Goal: Task Accomplishment & Management: Complete application form

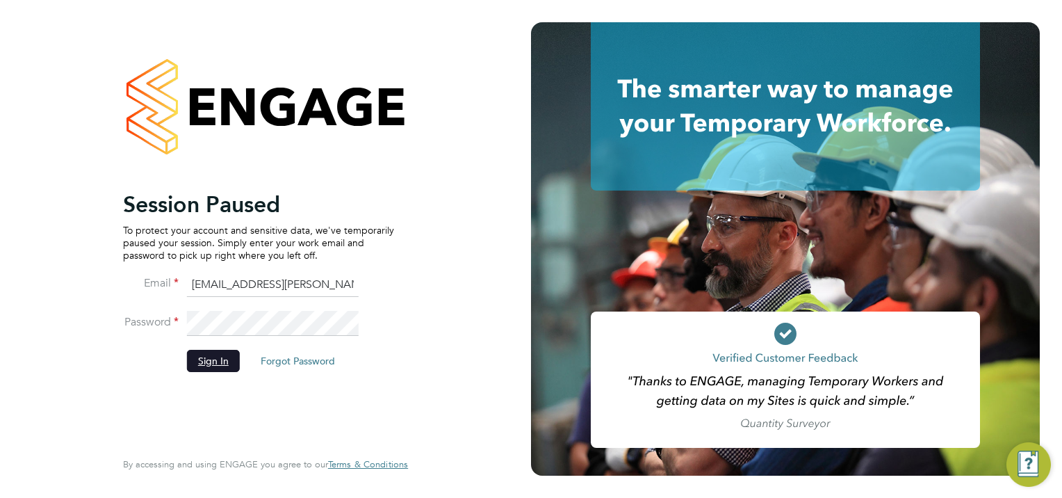
click at [206, 365] on button "Sign In" at bounding box center [213, 361] width 53 height 22
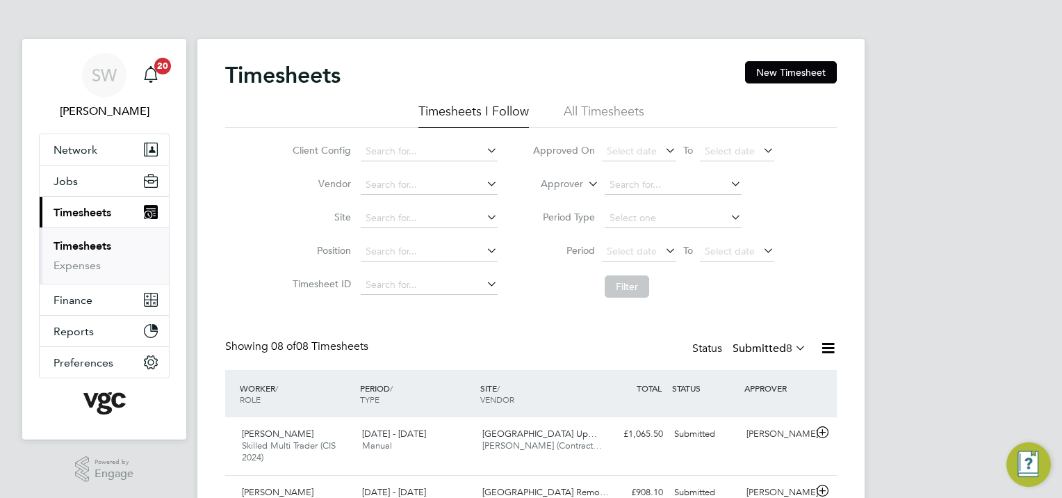
click at [79, 242] on link "Timesheets" at bounding box center [83, 245] width 58 height 13
click at [761, 67] on button "New Timesheet" at bounding box center [791, 72] width 92 height 22
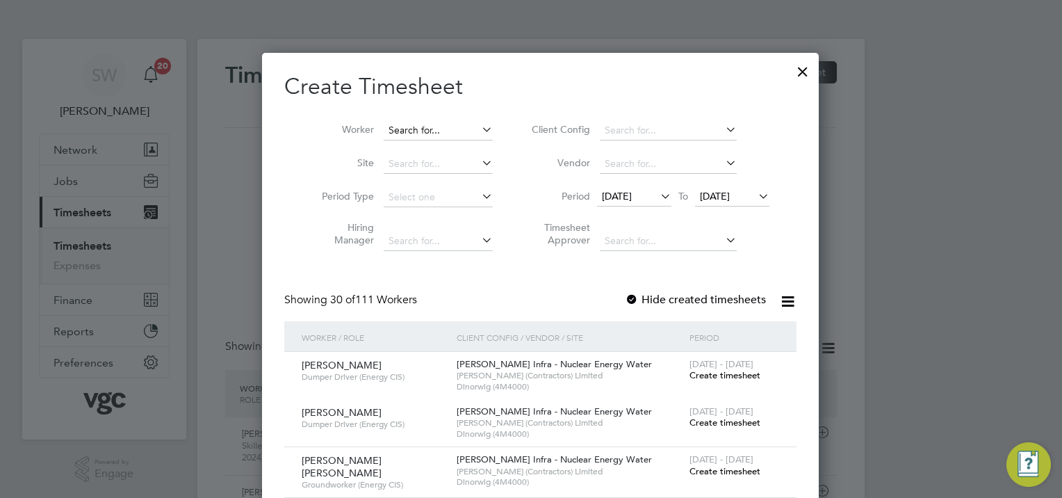
click at [384, 124] on input at bounding box center [438, 130] width 109 height 19
click at [463, 151] on b "Dib" at bounding box center [471, 149] width 17 height 12
type input "[PERSON_NAME]"
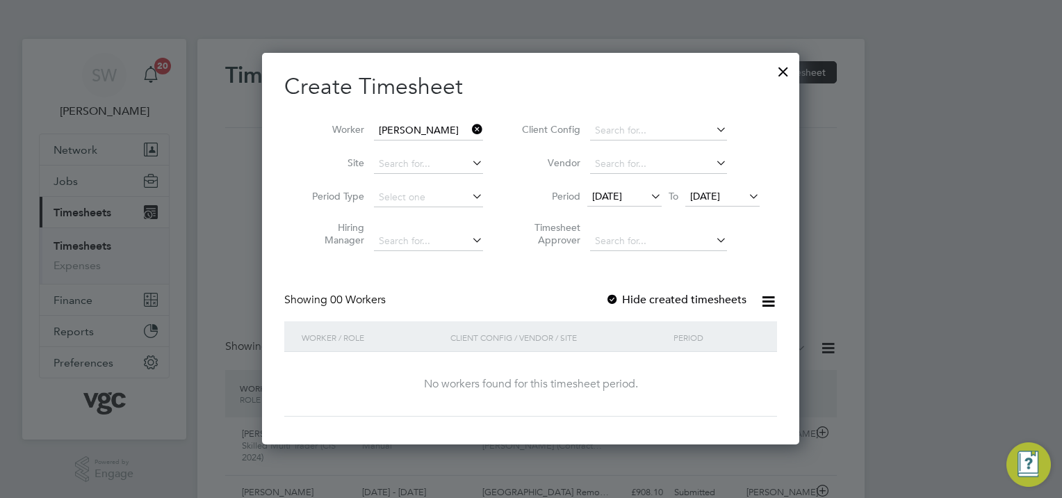
click at [720, 196] on span "[DATE]" at bounding box center [705, 196] width 30 height 13
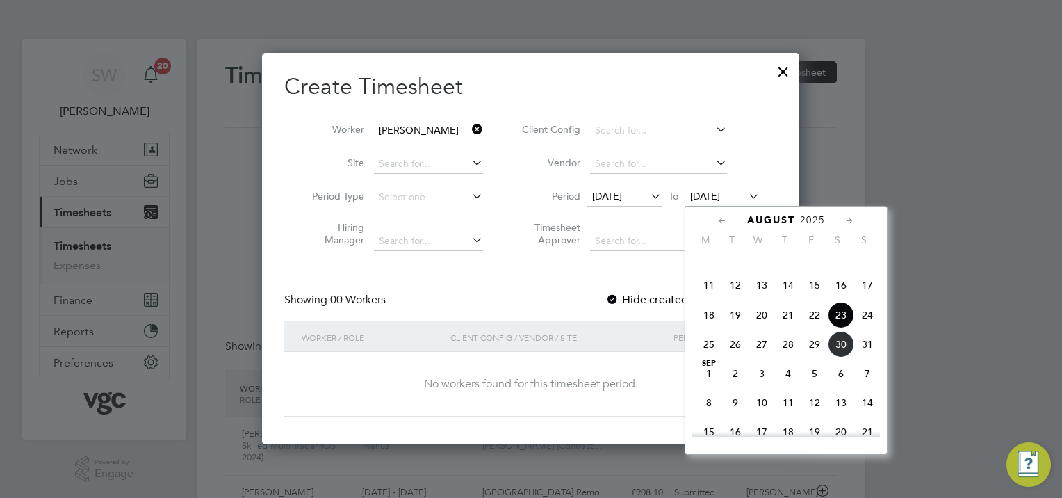
drag, startPoint x: 810, startPoint y: 359, endPoint x: 781, endPoint y: 338, distance: 35.3
click at [809, 357] on span "29" at bounding box center [814, 344] width 26 height 26
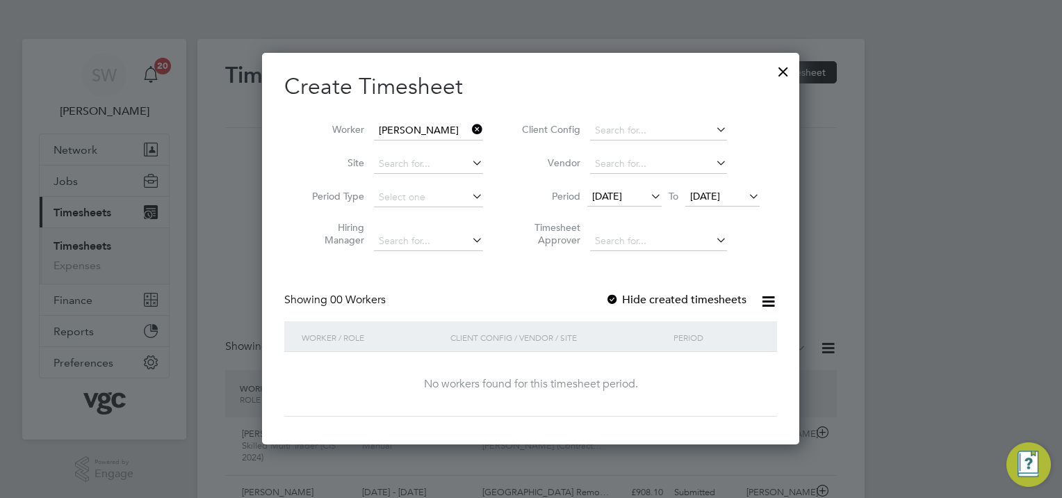
click at [611, 297] on div at bounding box center [612, 300] width 14 height 14
click at [746, 197] on icon at bounding box center [746, 195] width 0 height 19
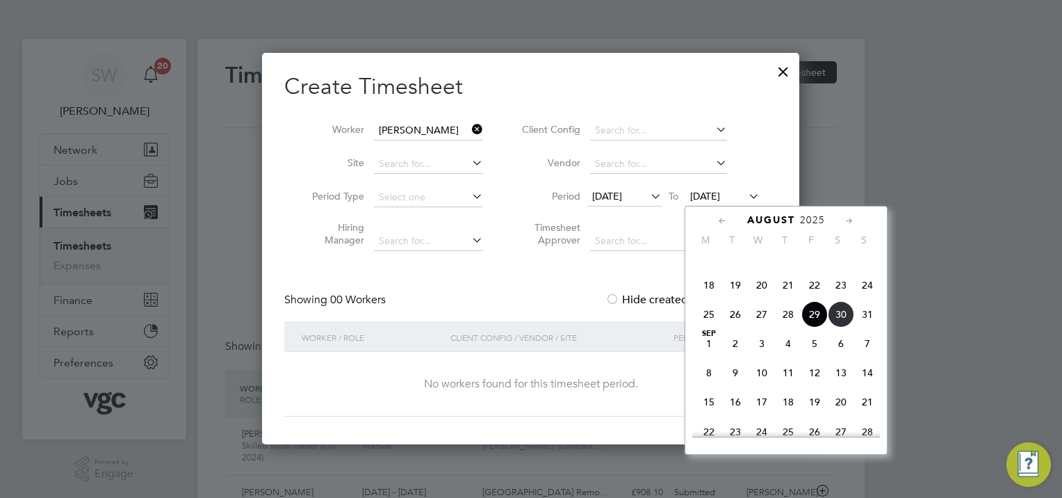
click at [812, 298] on span "22" at bounding box center [814, 285] width 26 height 26
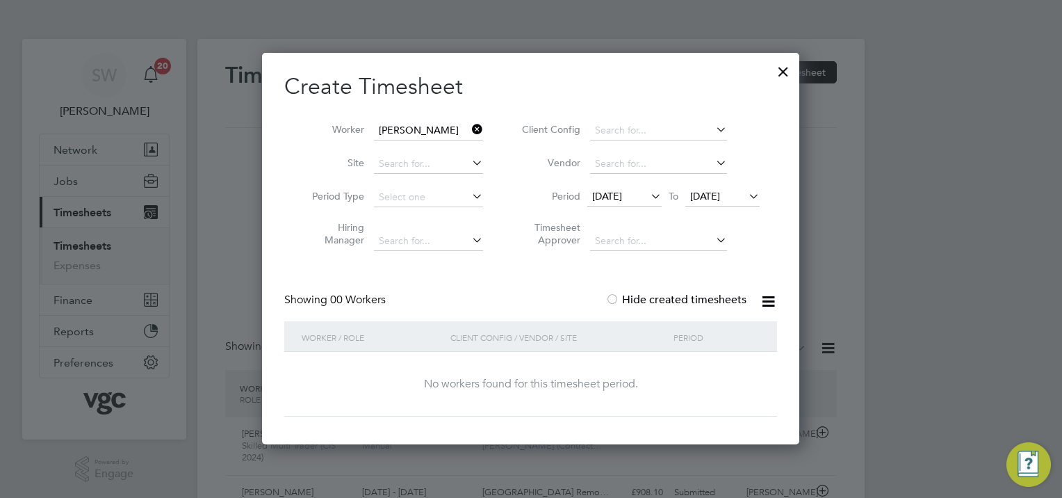
click at [720, 195] on span "22 Aug 2025" at bounding box center [705, 196] width 30 height 13
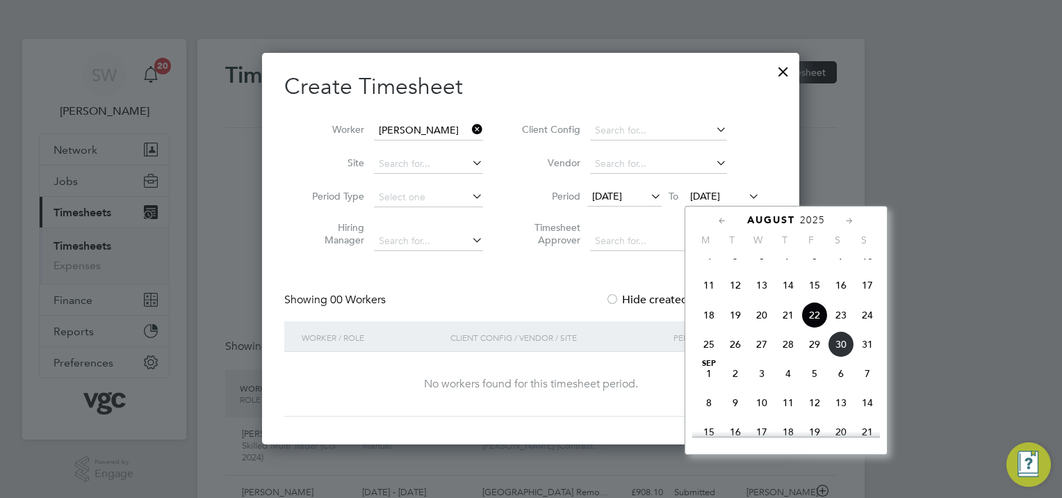
click at [811, 357] on span "29" at bounding box center [814, 344] width 26 height 26
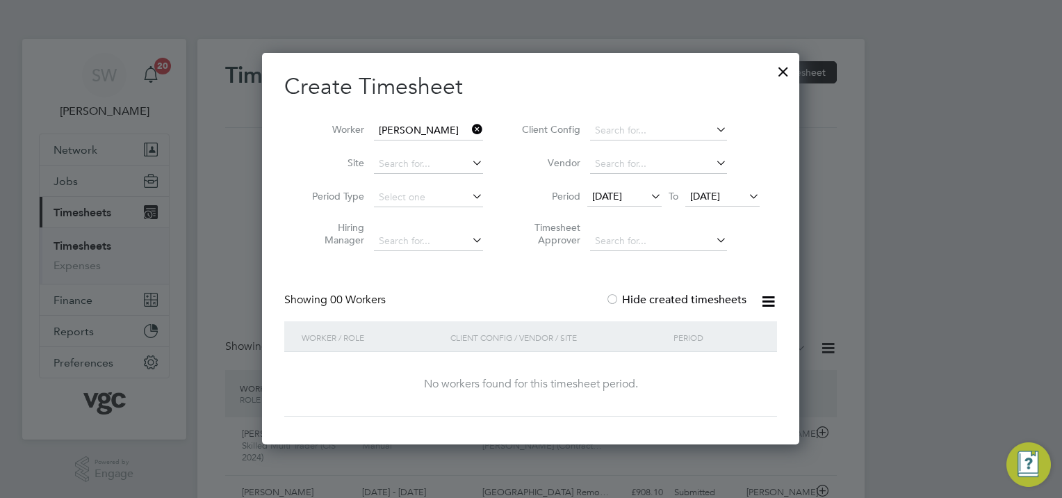
click at [613, 299] on div at bounding box center [612, 300] width 14 height 14
click at [774, 69] on div at bounding box center [783, 68] width 25 height 25
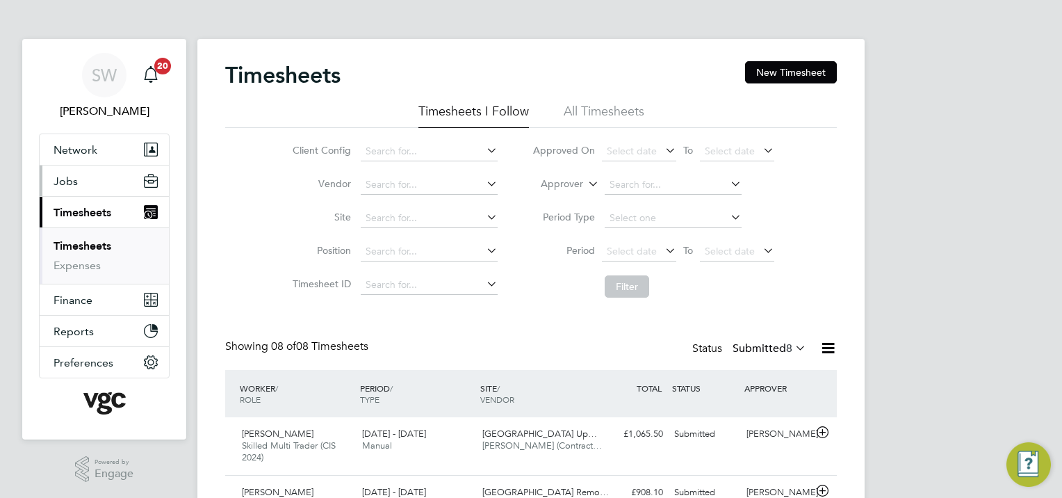
click at [72, 181] on span "Jobs" at bounding box center [66, 180] width 24 height 13
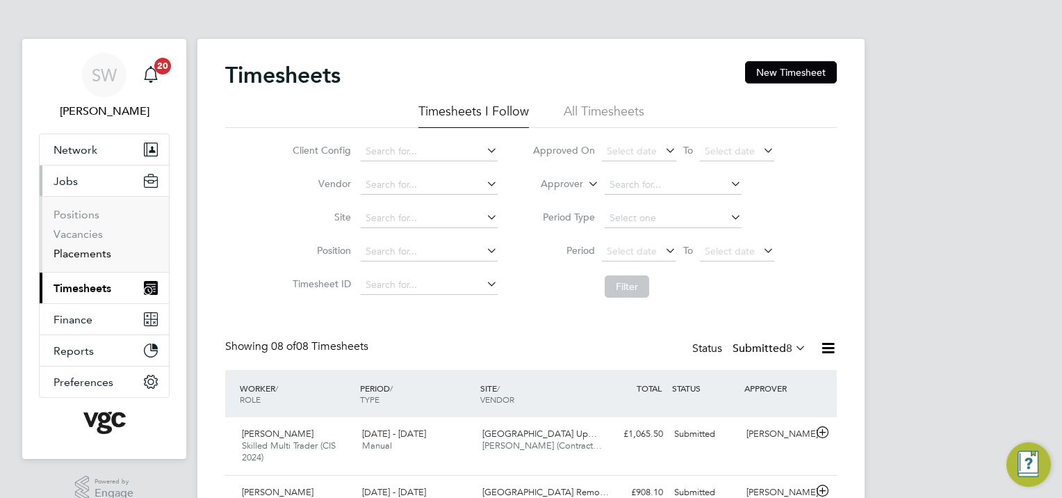
click at [92, 254] on link "Placements" at bounding box center [83, 253] width 58 height 13
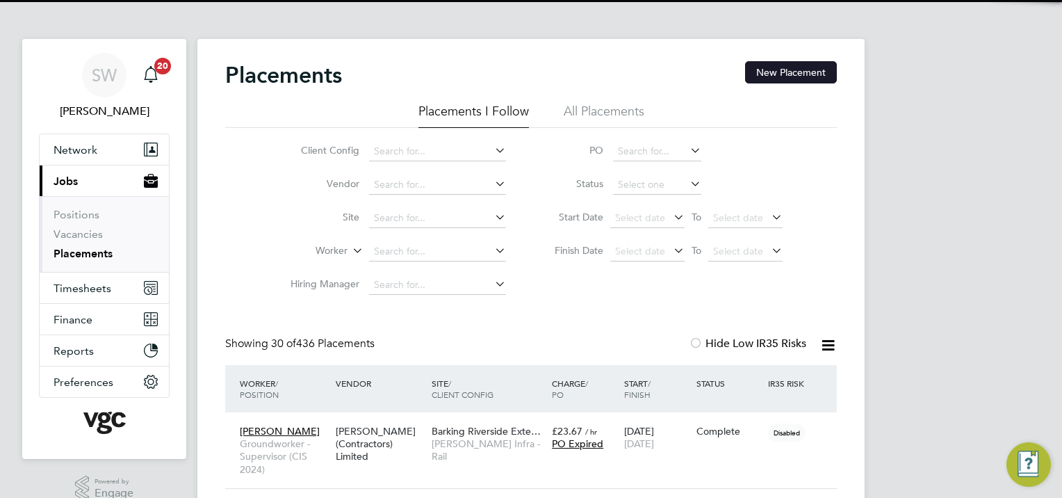
click at [760, 72] on button "New Placement" at bounding box center [791, 72] width 92 height 22
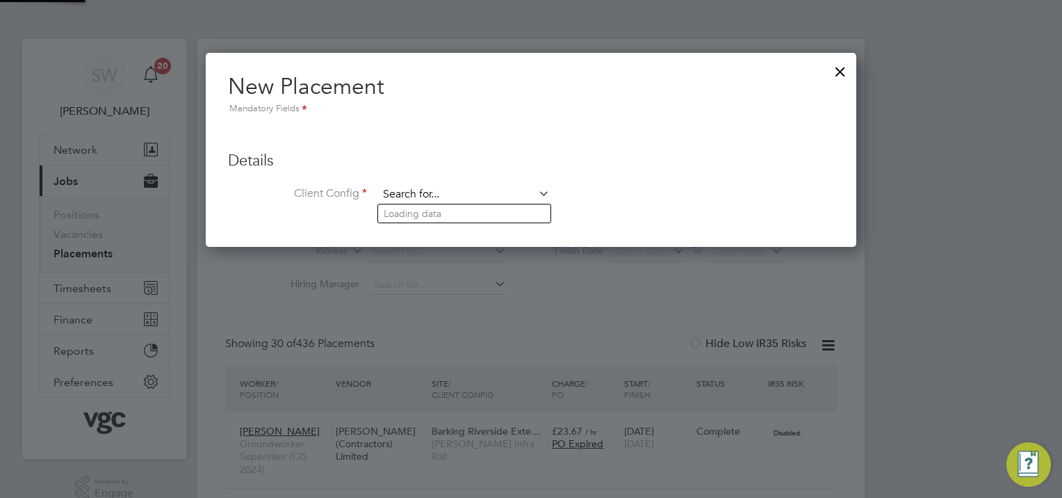
click at [404, 189] on input at bounding box center [464, 194] width 172 height 21
click at [417, 210] on li "Morgan Sindall Infra - Rail" at bounding box center [464, 213] width 172 height 19
type input "[PERSON_NAME] Infra - Rail"
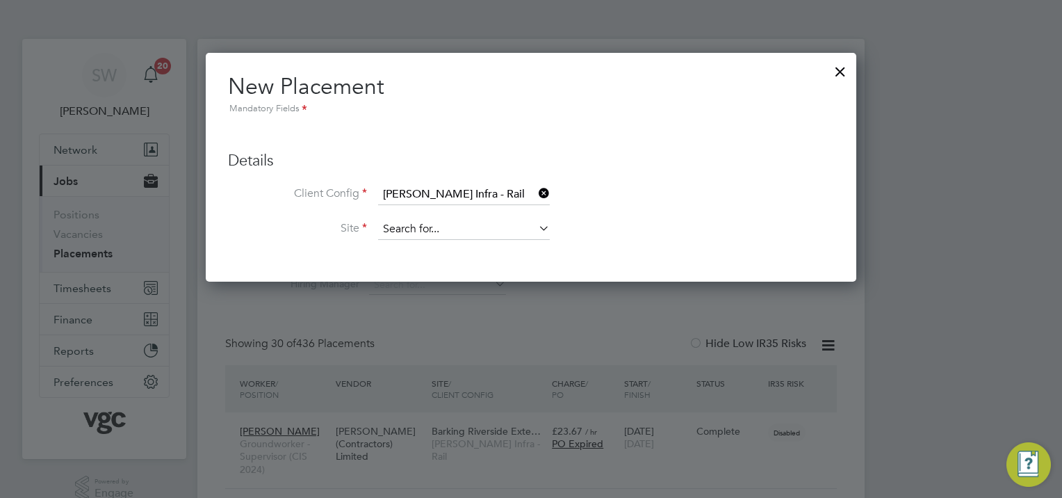
click at [439, 231] on input at bounding box center [464, 229] width 172 height 21
click at [446, 245] on li "Life Extension ( 300501 )" at bounding box center [464, 247] width 172 height 19
type input "Life Extension (300501)"
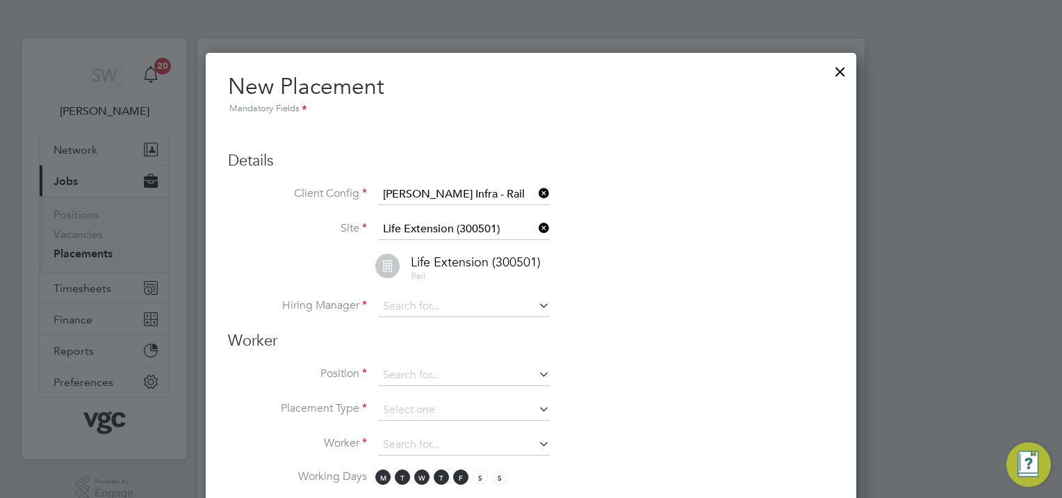
click at [86, 253] on div at bounding box center [531, 249] width 1062 height 498
click at [828, 68] on div at bounding box center [840, 68] width 25 height 25
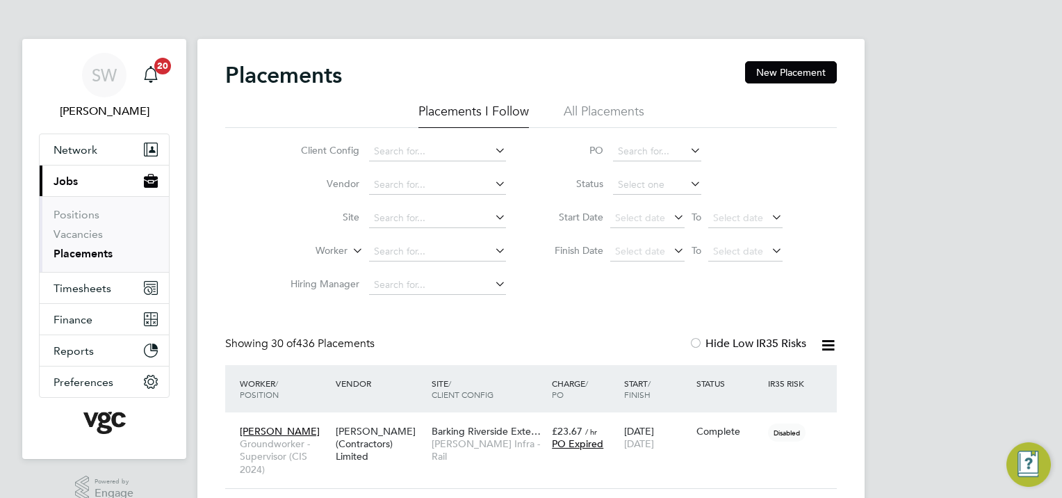
click at [69, 252] on link "Placements" at bounding box center [83, 253] width 59 height 13
click at [687, 181] on icon at bounding box center [687, 183] width 0 height 19
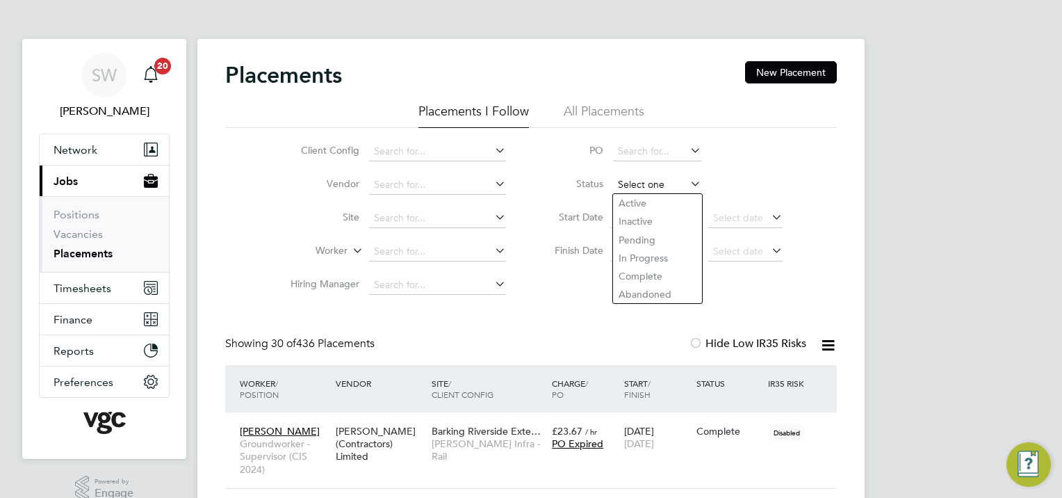
click at [637, 183] on input at bounding box center [657, 184] width 88 height 19
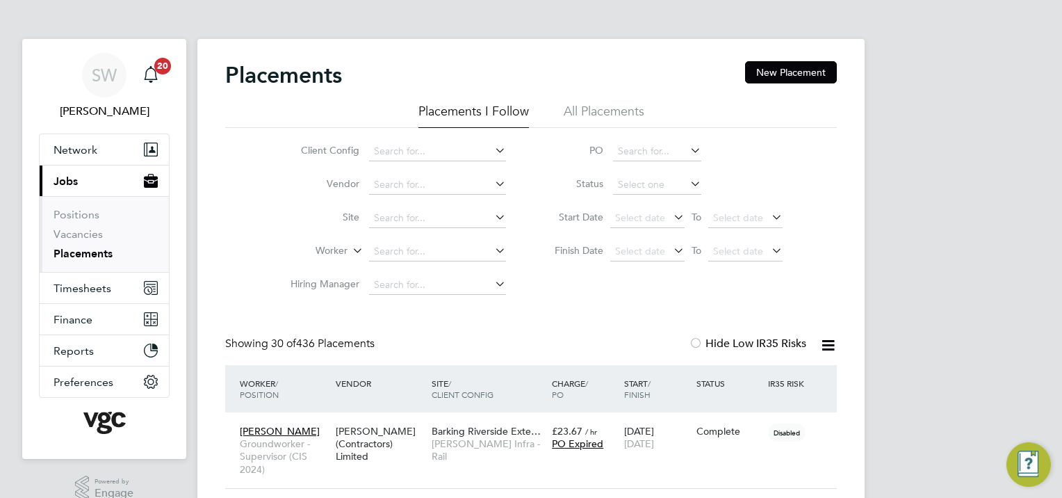
drag, startPoint x: 634, startPoint y: 205, endPoint x: 621, endPoint y: 206, distance: 12.5
click at [634, 204] on li "Active" at bounding box center [657, 203] width 89 height 18
type input "Active"
click at [396, 251] on input at bounding box center [437, 251] width 137 height 19
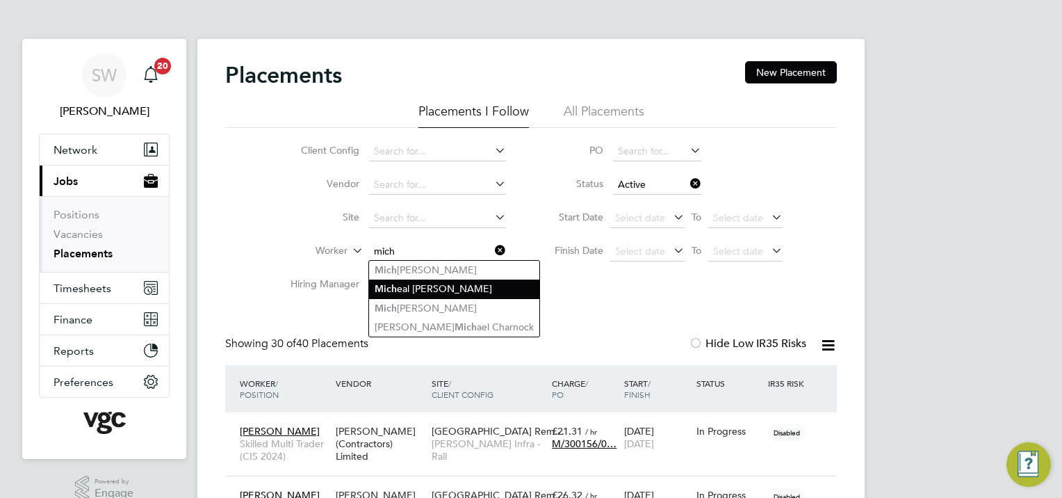
click at [388, 286] on b "Mich" at bounding box center [386, 289] width 22 height 12
type input "[PERSON_NAME]"
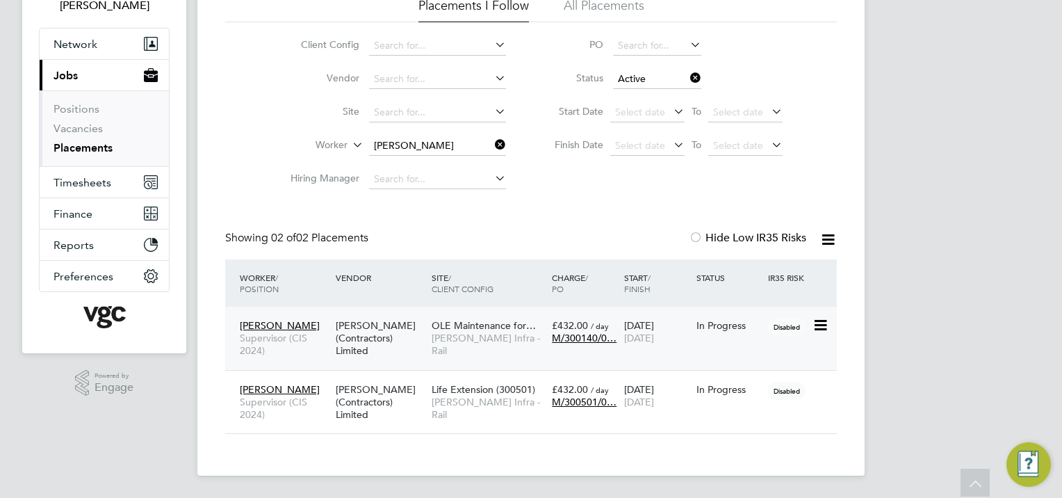
click at [714, 325] on div "In Progress" at bounding box center [728, 325] width 65 height 13
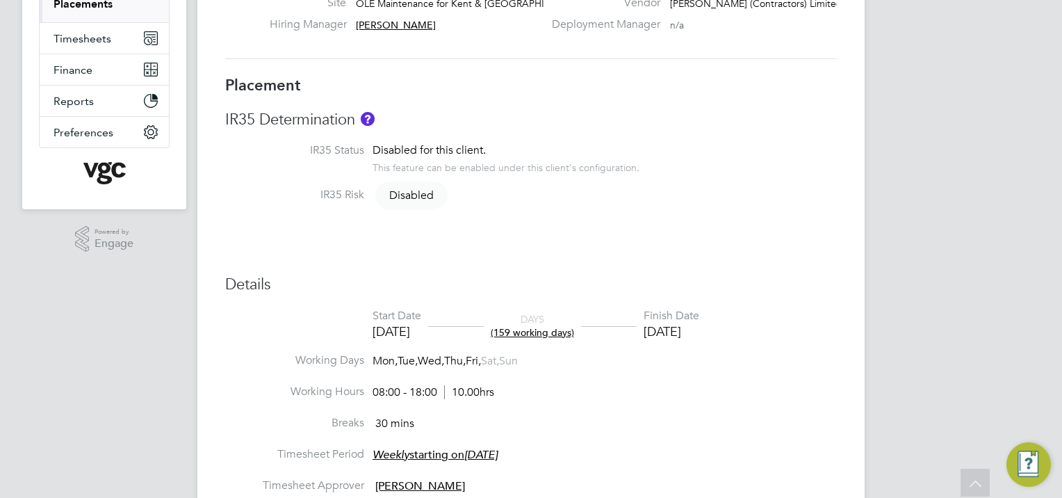
scroll to position [12, 0]
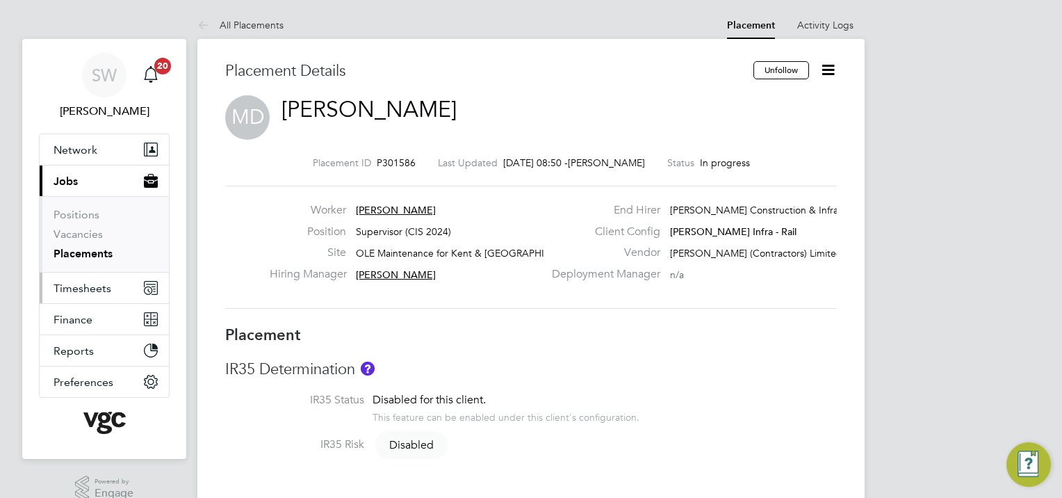
click at [79, 284] on span "Timesheets" at bounding box center [83, 287] width 58 height 13
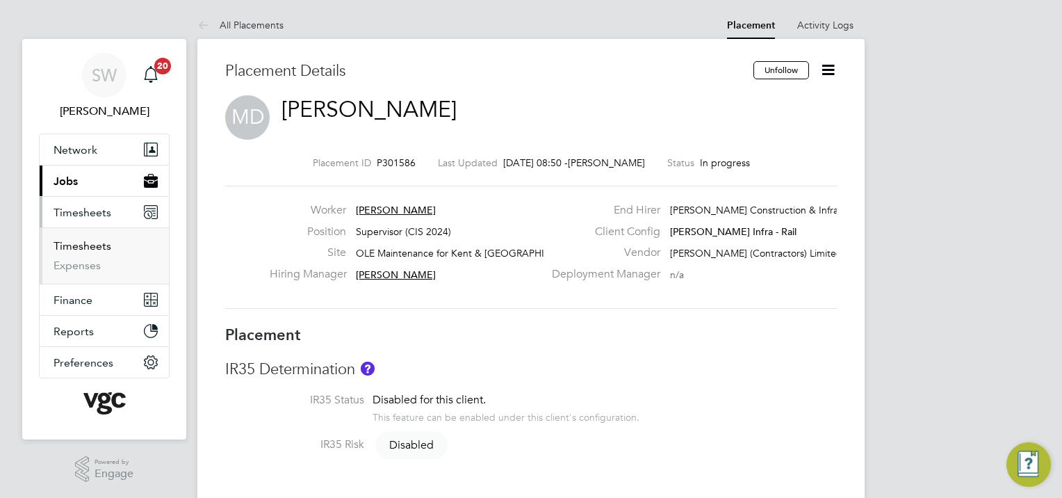
click at [88, 246] on link "Timesheets" at bounding box center [83, 245] width 58 height 13
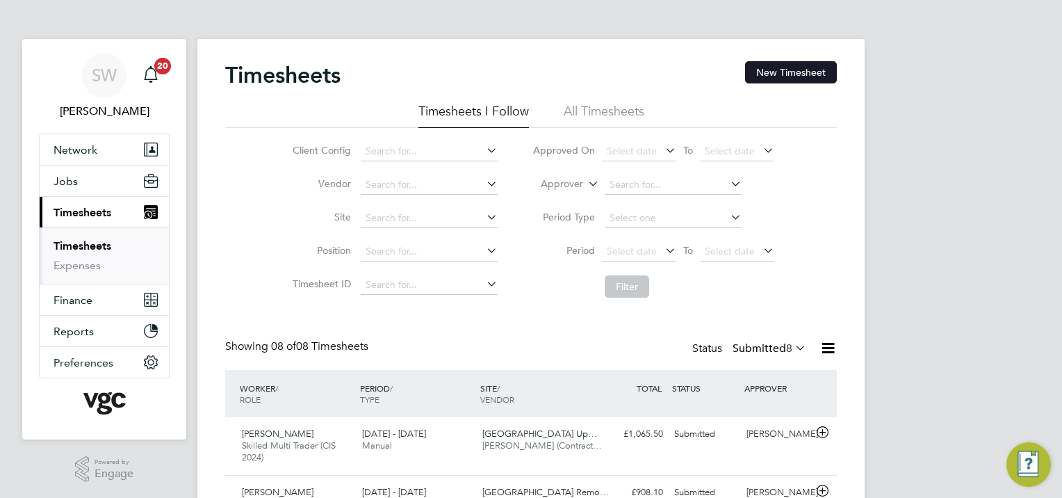
click at [787, 67] on button "New Timesheet" at bounding box center [791, 72] width 92 height 22
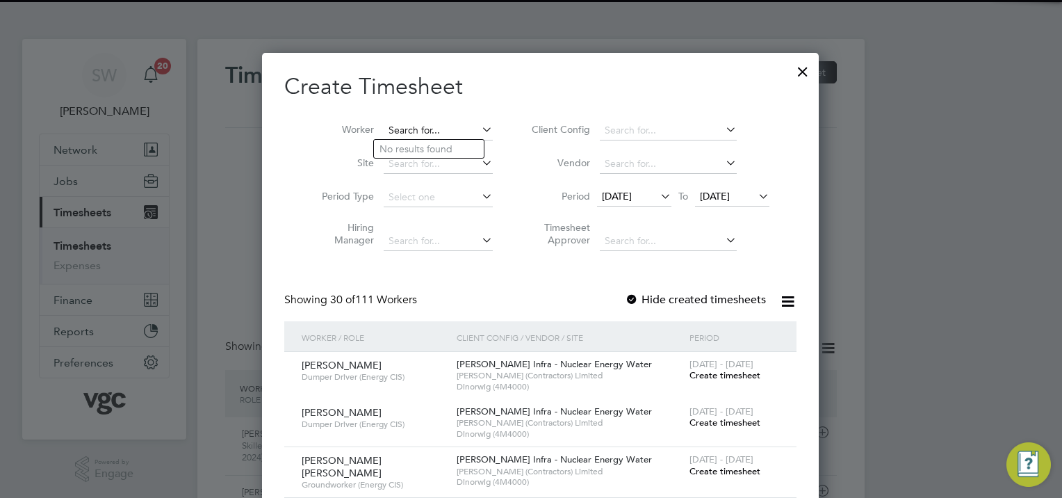
click at [395, 125] on input at bounding box center [438, 130] width 109 height 19
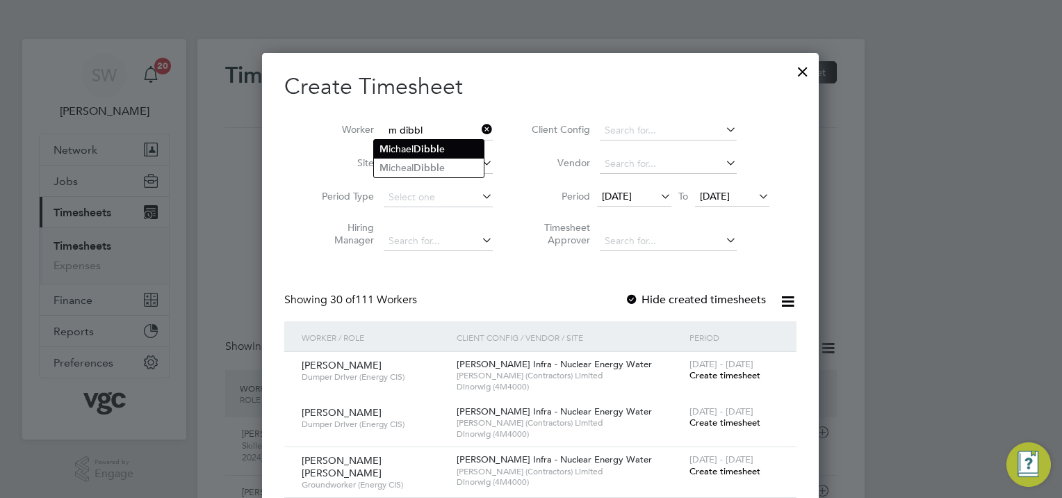
click at [413, 150] on li "M [PERSON_NAME] e" at bounding box center [429, 149] width 110 height 19
type input "[PERSON_NAME]"
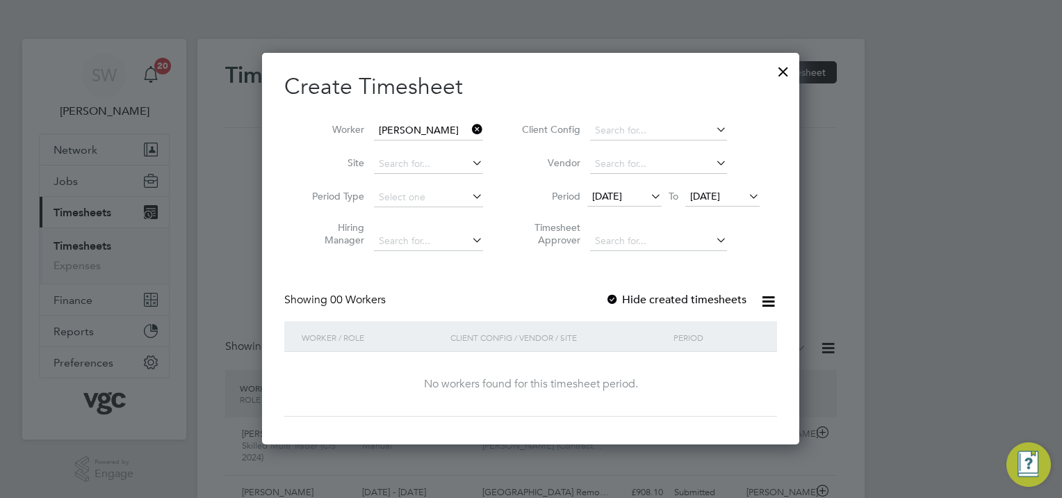
click at [469, 126] on icon at bounding box center [469, 129] width 0 height 19
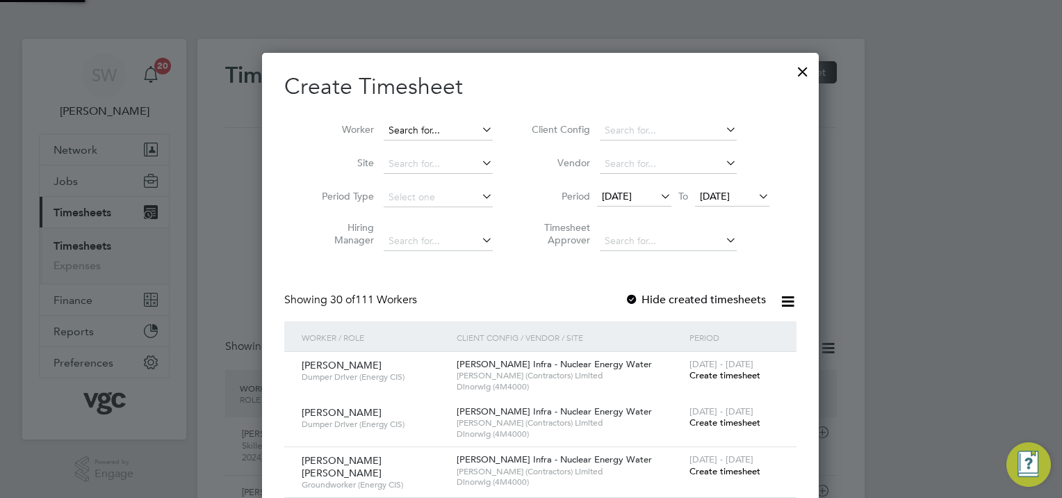
click at [444, 125] on input at bounding box center [438, 130] width 109 height 19
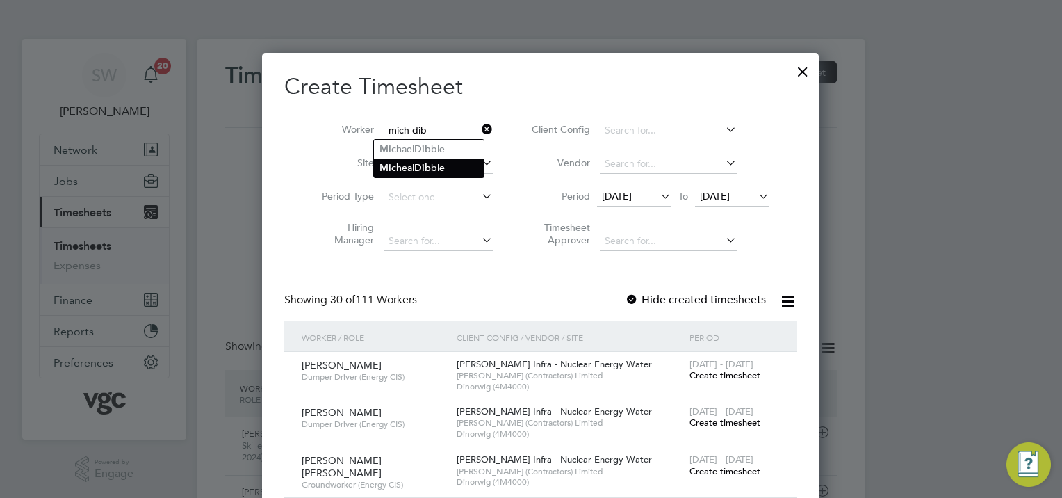
click at [424, 170] on b "Dib" at bounding box center [422, 168] width 17 height 12
type input "[PERSON_NAME]"
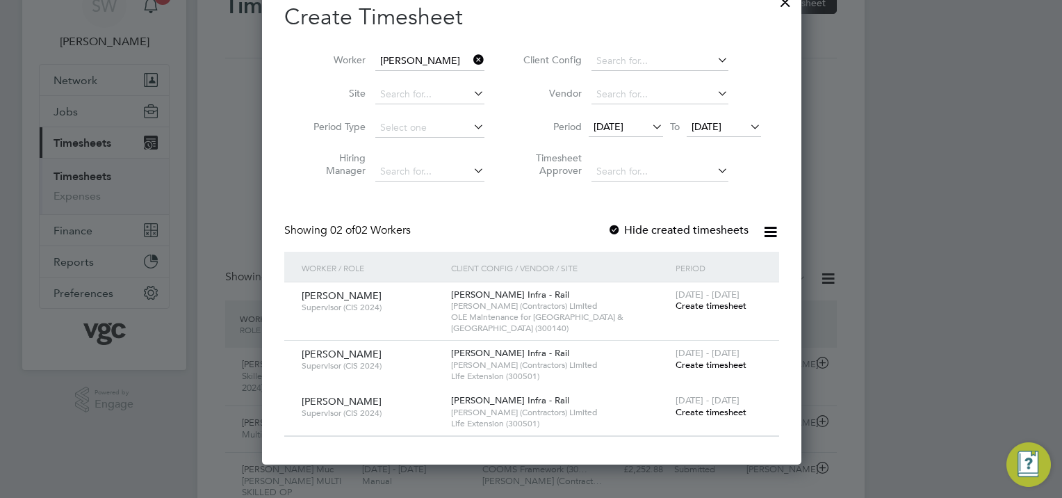
click at [694, 406] on span "Create timesheet" at bounding box center [711, 412] width 71 height 12
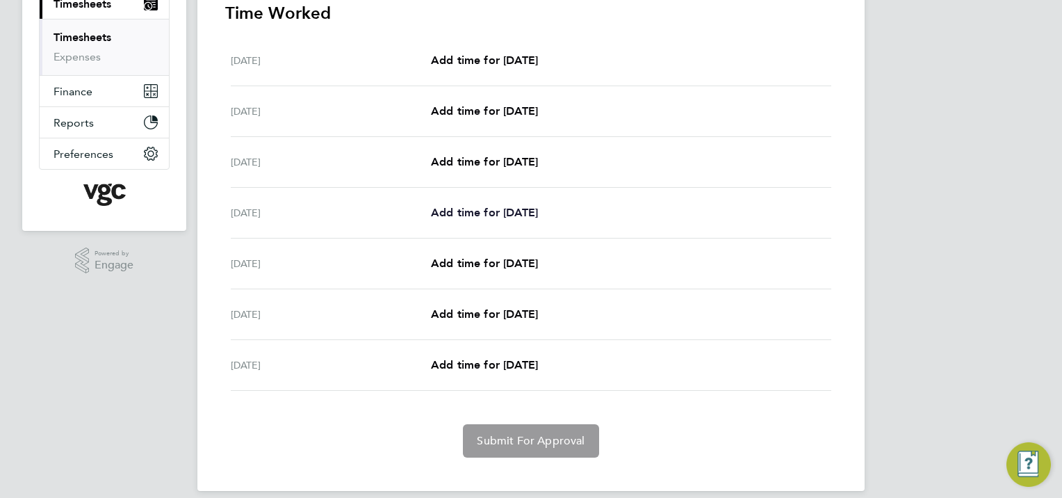
click at [474, 211] on span "Add time for [DATE]" at bounding box center [484, 212] width 107 height 13
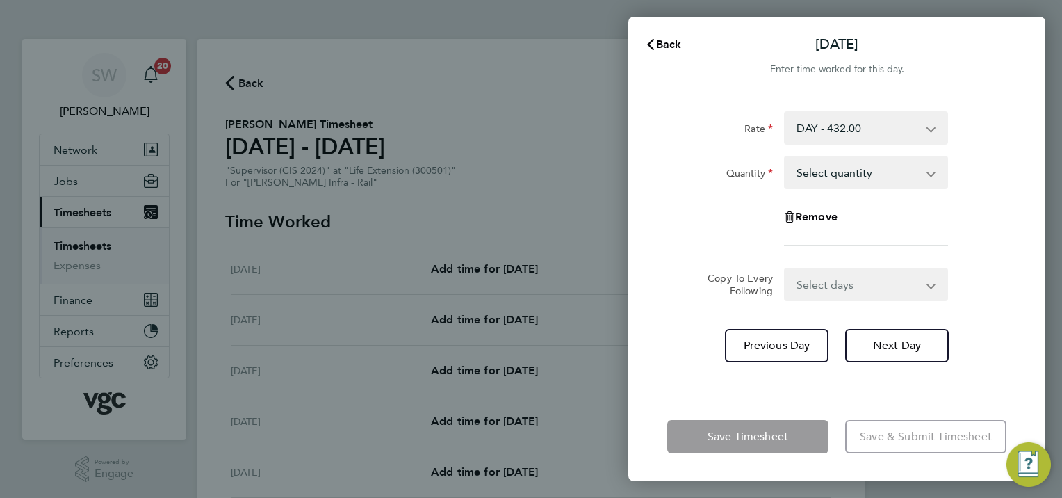
click at [925, 172] on select "Select quantity 0.5 1" at bounding box center [857, 172] width 145 height 31
select select "1"
click at [785, 157] on select "Select quantity 0.5 1" at bounding box center [857, 172] width 145 height 31
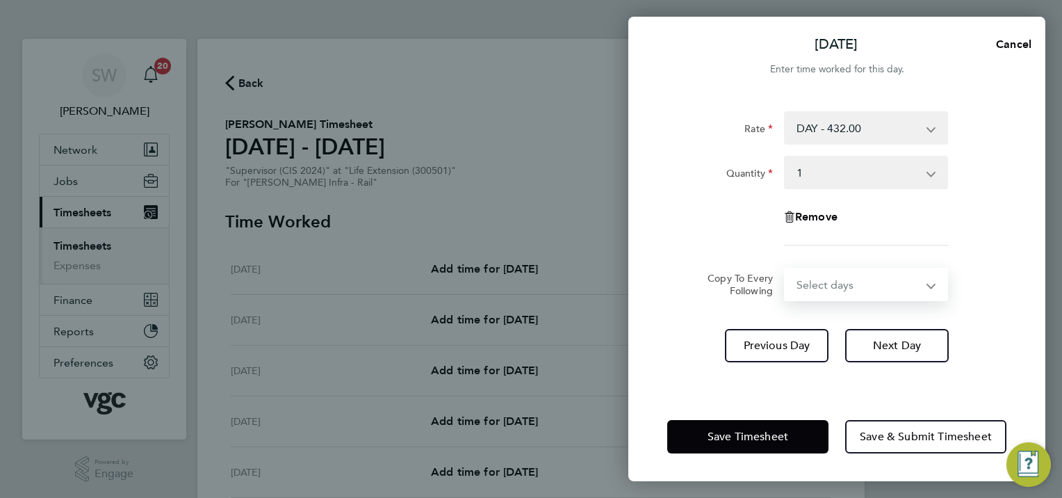
click at [919, 284] on select "Select days Day [DATE] [DATE] [DATE]" at bounding box center [858, 284] width 146 height 31
select select "WED"
click at [785, 269] on select "Select days Day [DATE] [DATE] [DATE]" at bounding box center [858, 284] width 146 height 31
select select "[DATE]"
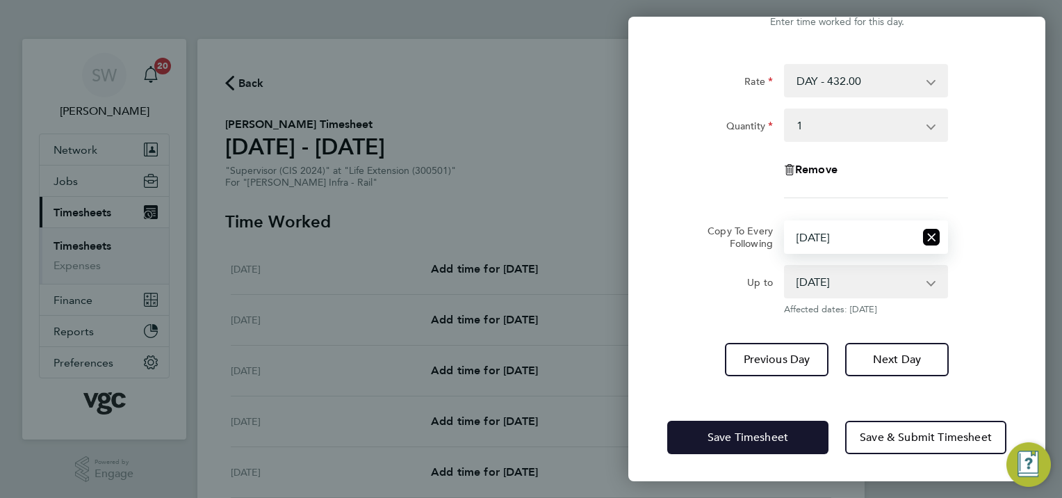
click at [737, 440] on span "Save Timesheet" at bounding box center [747, 437] width 81 height 14
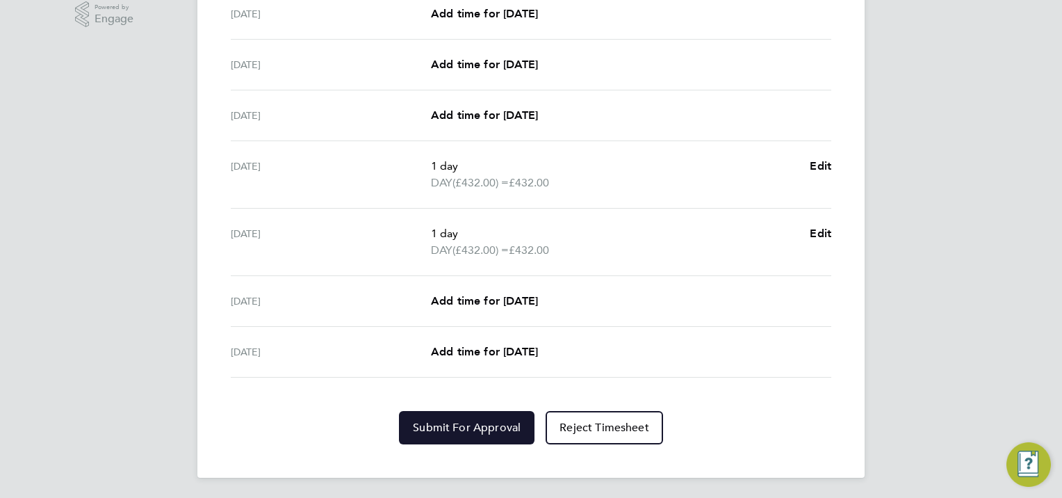
click at [479, 415] on button "Submit For Approval" at bounding box center [467, 427] width 136 height 33
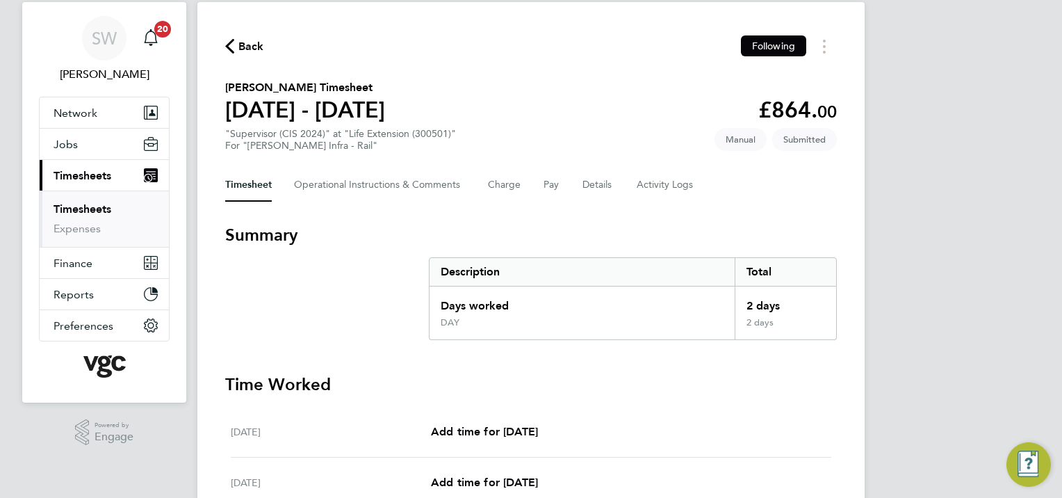
click at [98, 206] on link "Timesheets" at bounding box center [83, 208] width 58 height 13
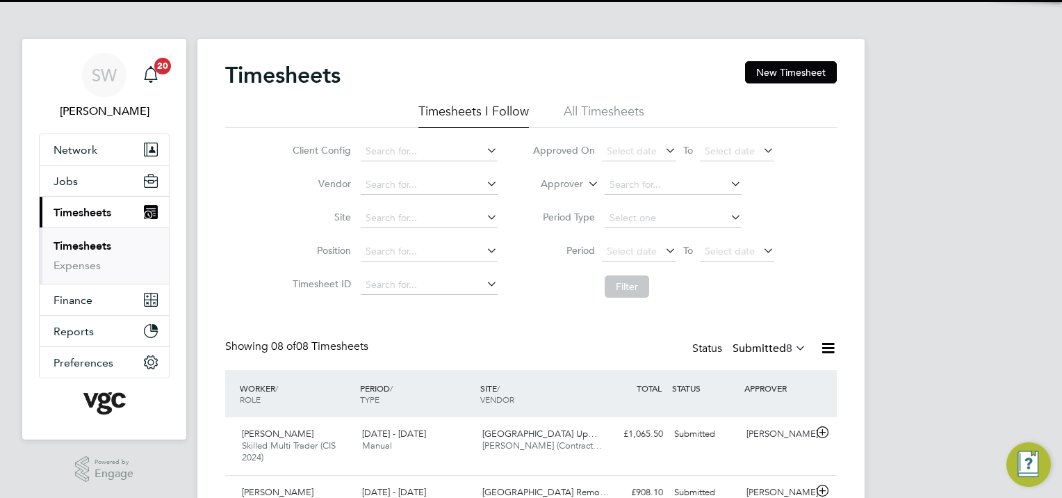
click at [97, 239] on link "Timesheets" at bounding box center [83, 245] width 58 height 13
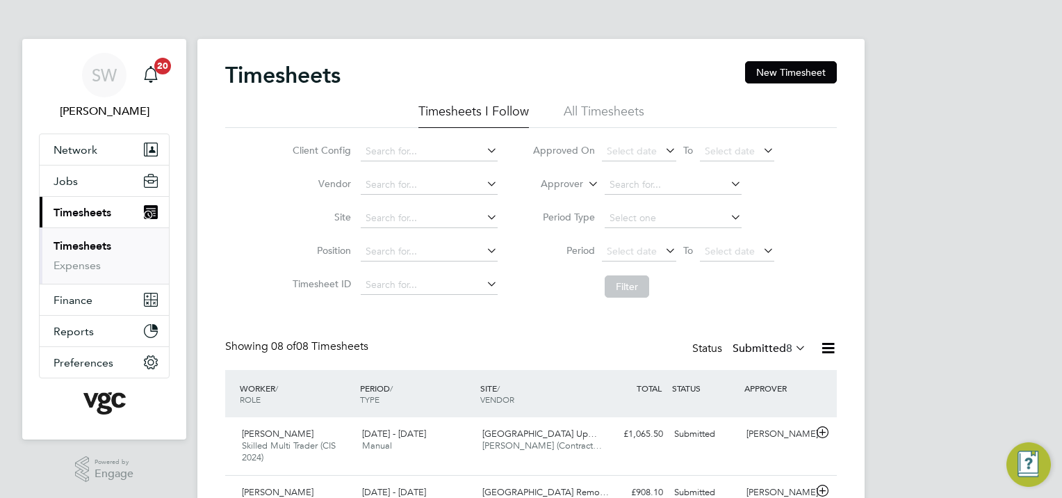
click at [97, 244] on link "Timesheets" at bounding box center [83, 245] width 58 height 13
click at [780, 75] on button "New Timesheet" at bounding box center [791, 72] width 92 height 22
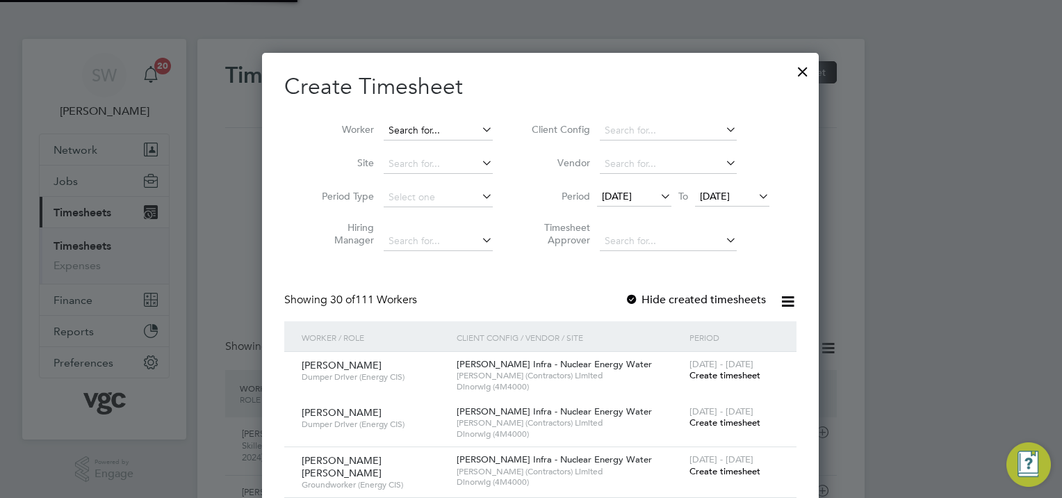
click at [404, 126] on input at bounding box center [438, 130] width 109 height 19
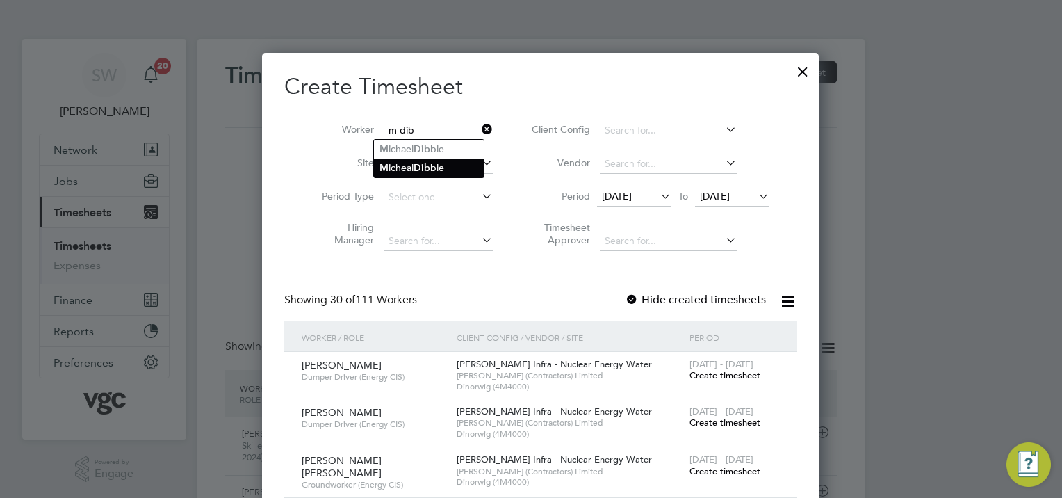
click at [413, 172] on li "M [PERSON_NAME] ble" at bounding box center [429, 167] width 110 height 19
type input "[PERSON_NAME]"
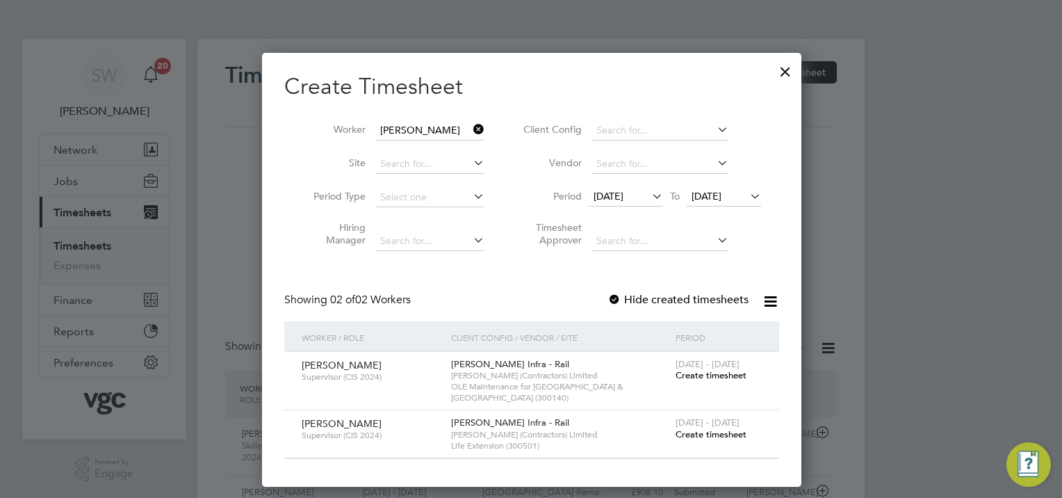
click at [696, 373] on span "Create timesheet" at bounding box center [711, 375] width 71 height 12
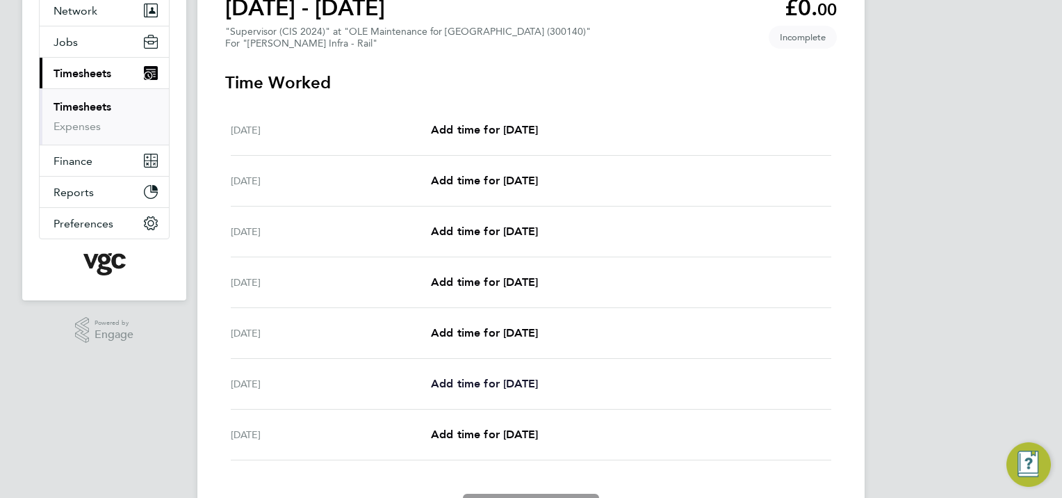
click at [482, 375] on link "Add time for [DATE]" at bounding box center [484, 383] width 107 height 17
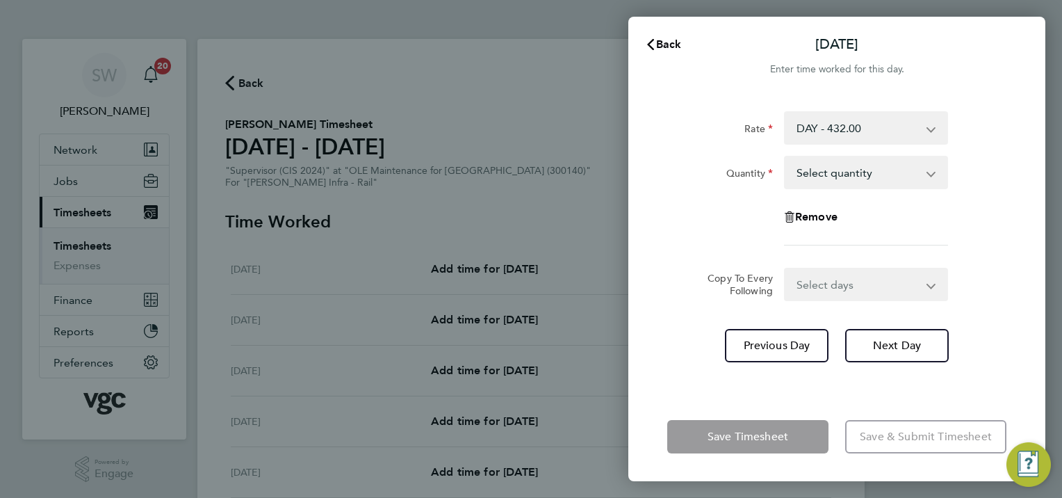
drag, startPoint x: 931, startPoint y: 171, endPoint x: 924, endPoint y: 174, distance: 8.1
click at [931, 171] on app-icon-cross-button at bounding box center [938, 172] width 17 height 31
click at [921, 175] on select "Select quantity 0.5 1" at bounding box center [857, 172] width 145 height 31
select select "1"
click at [785, 157] on select "Select quantity 0.5 1" at bounding box center [857, 172] width 145 height 31
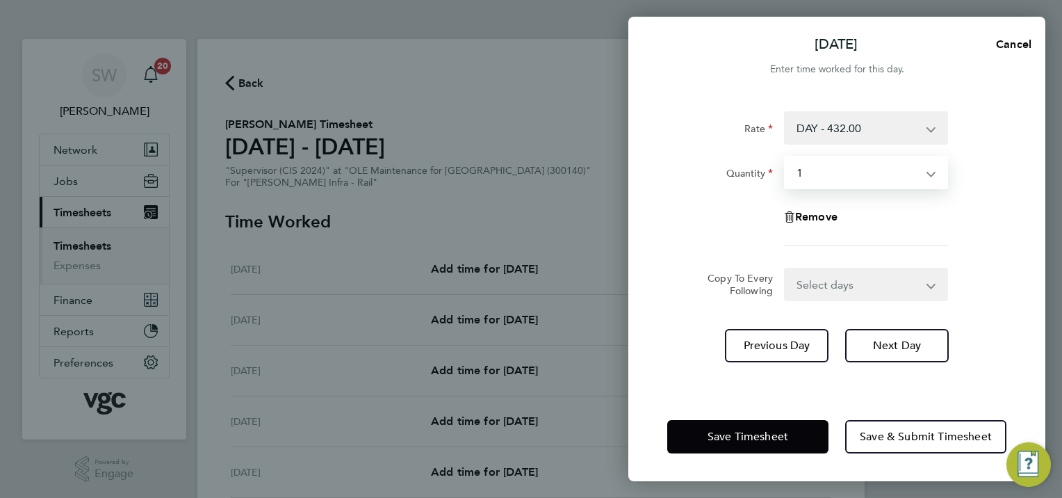
click at [925, 284] on select "Select days [DATE]" at bounding box center [858, 284] width 146 height 31
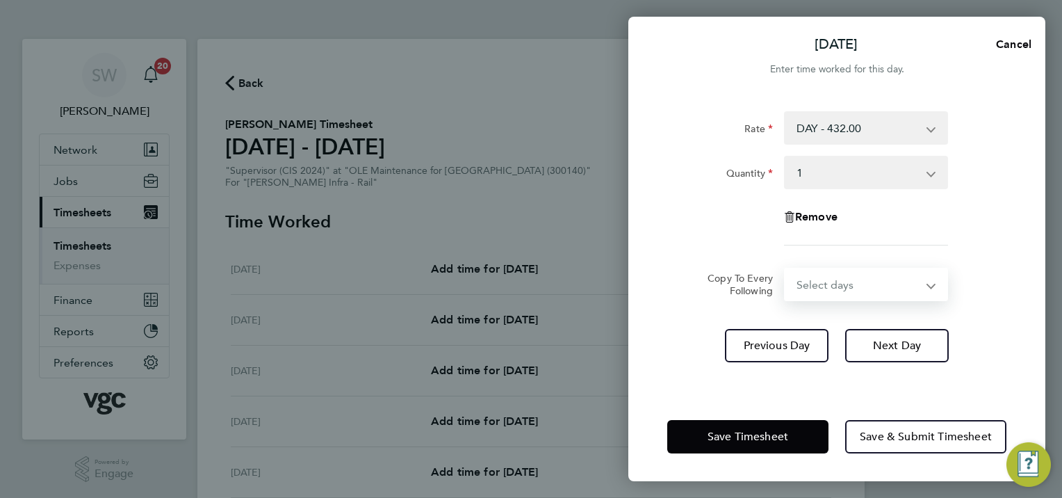
select select "FRI"
click at [785, 269] on select "Select days [DATE]" at bounding box center [858, 284] width 146 height 31
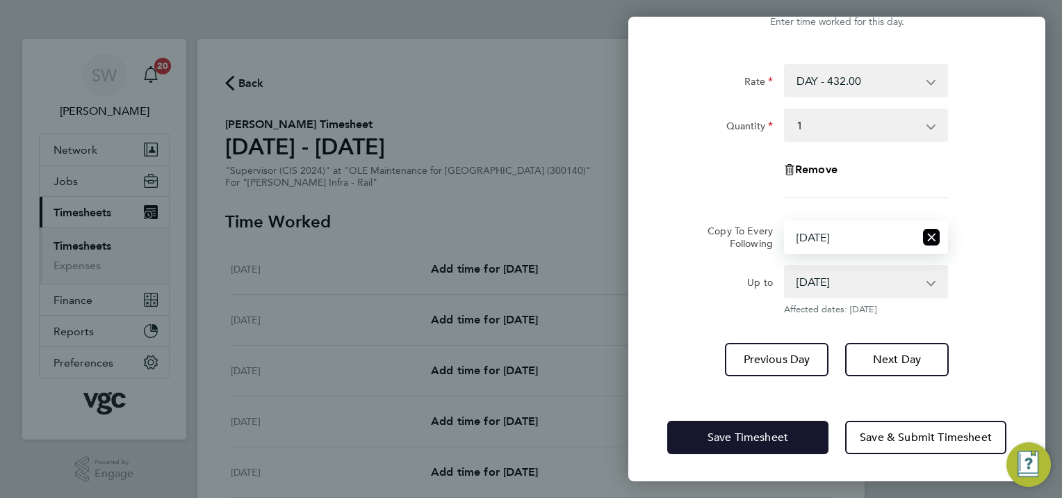
click at [723, 429] on button "Save Timesheet" at bounding box center [747, 436] width 161 height 33
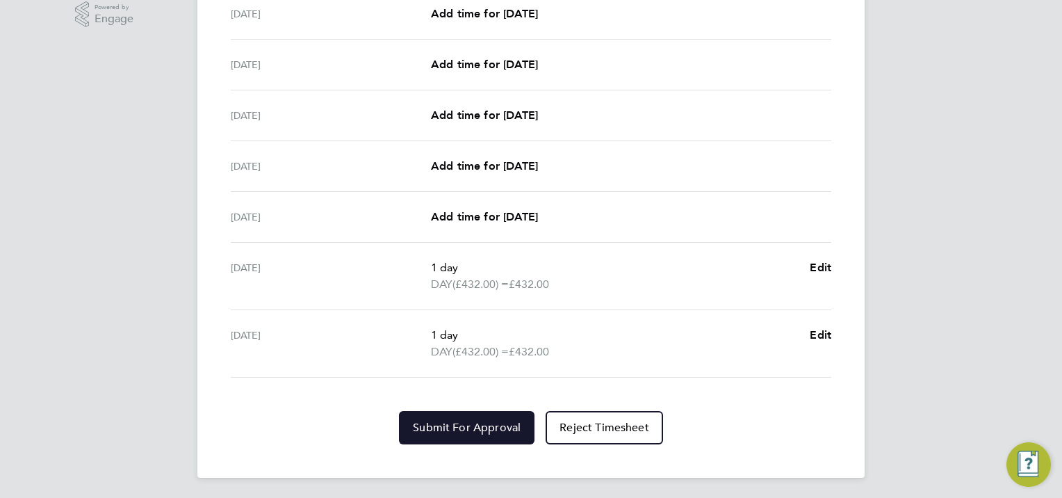
click at [467, 420] on span "Submit For Approval" at bounding box center [467, 427] width 108 height 14
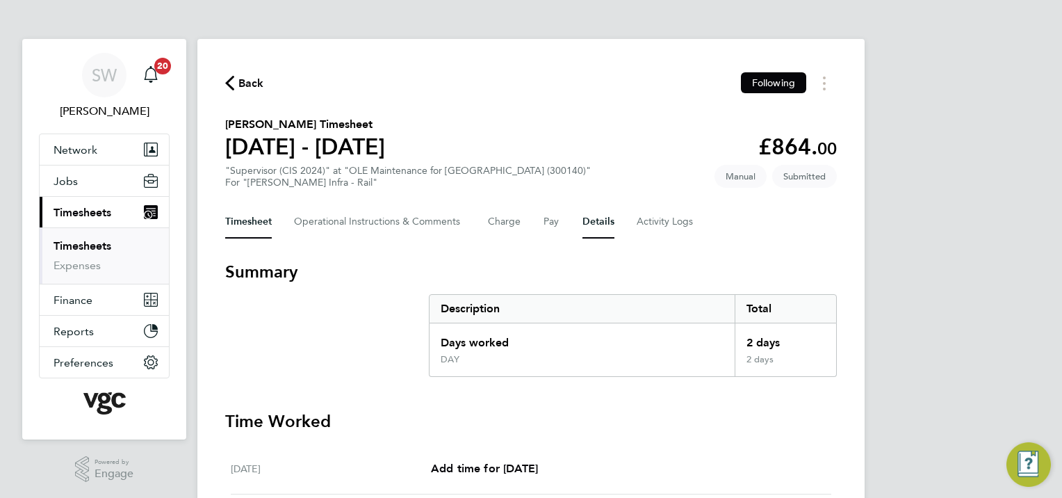
click at [587, 220] on button "Details" at bounding box center [598, 221] width 32 height 33
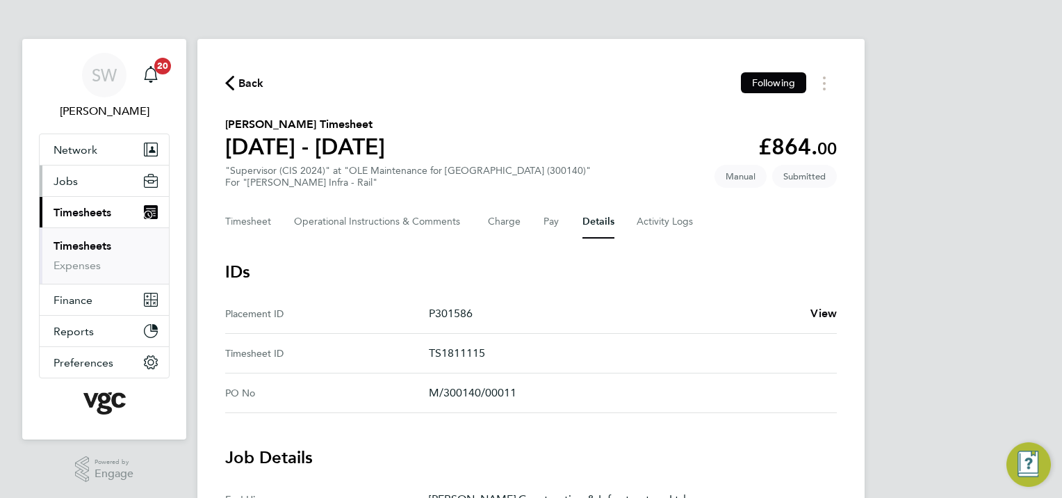
click at [63, 179] on span "Jobs" at bounding box center [66, 180] width 24 height 13
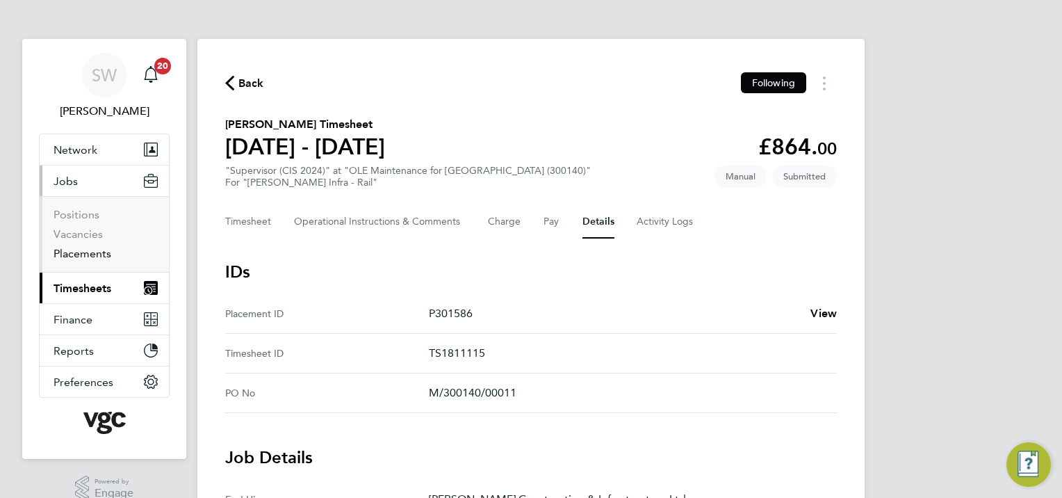
click at [88, 250] on link "Placements" at bounding box center [83, 253] width 58 height 13
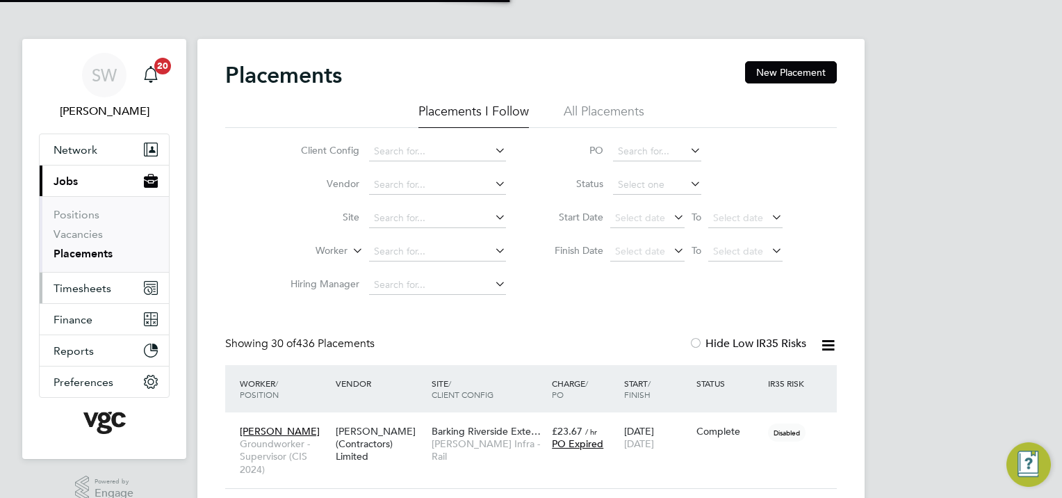
click at [78, 283] on span "Timesheets" at bounding box center [83, 287] width 58 height 13
click at [95, 284] on span "Timesheets" at bounding box center [83, 287] width 58 height 13
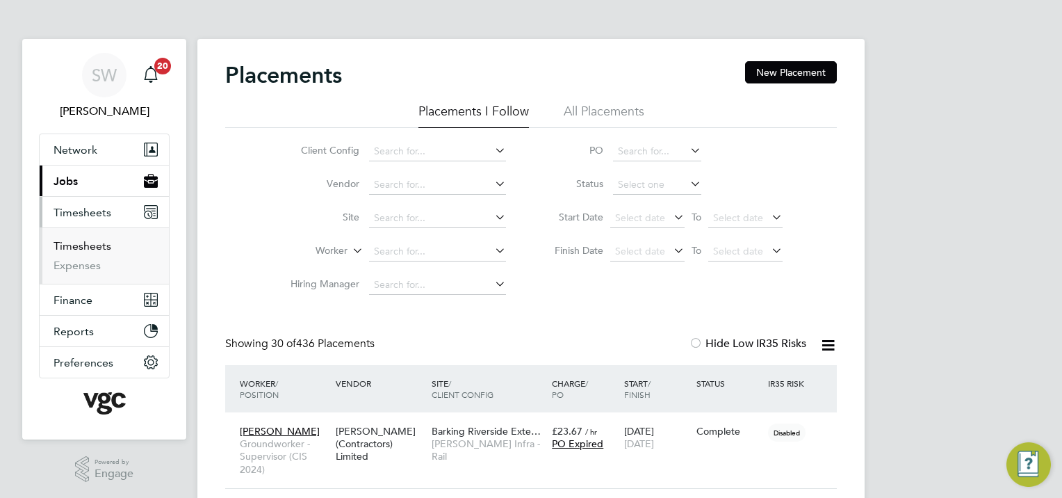
click at [78, 246] on link "Timesheets" at bounding box center [83, 245] width 58 height 13
